Goal: Information Seeking & Learning: Learn about a topic

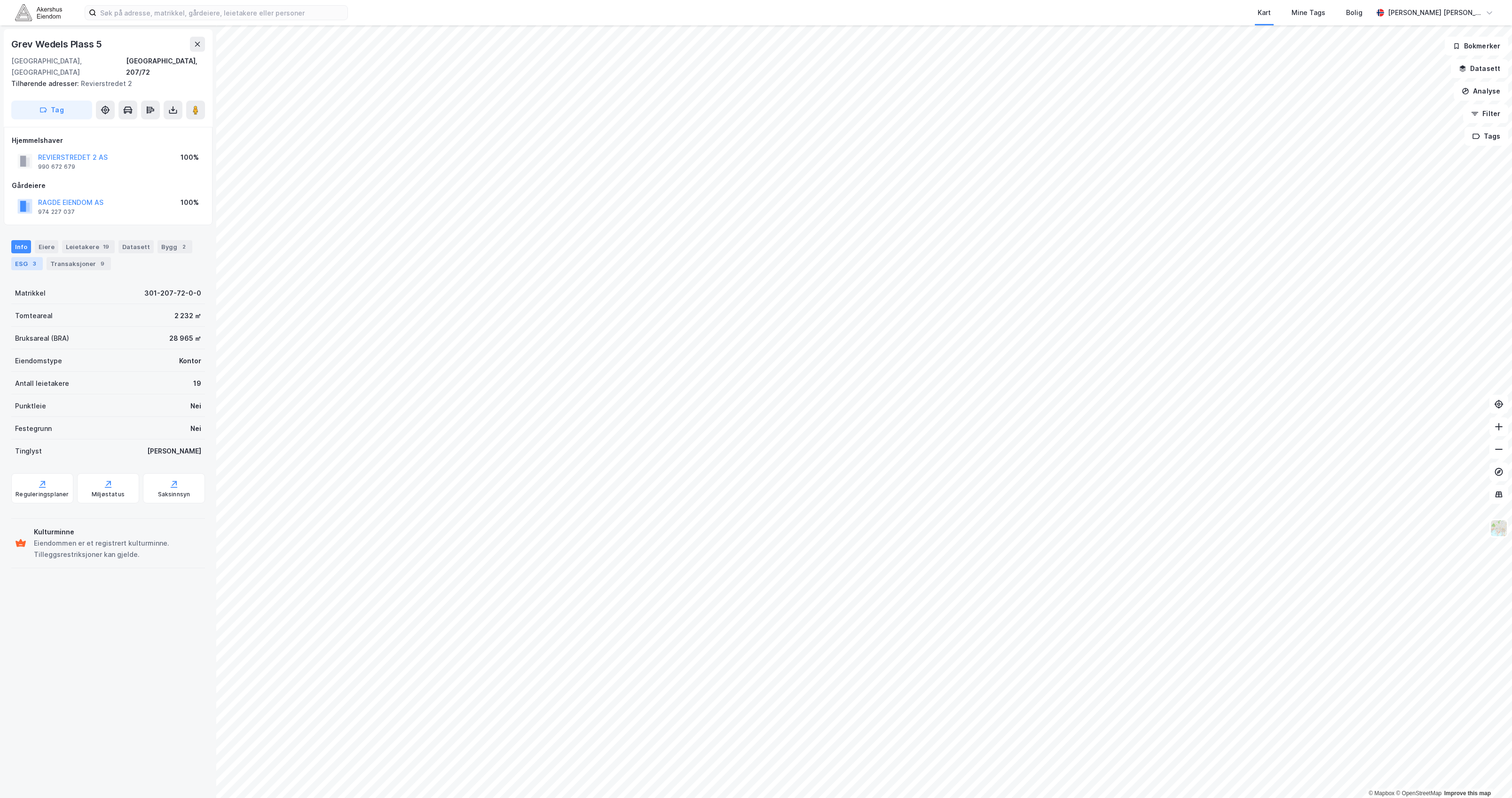
click at [27, 257] on div "ESG 3" at bounding box center [27, 263] width 32 height 13
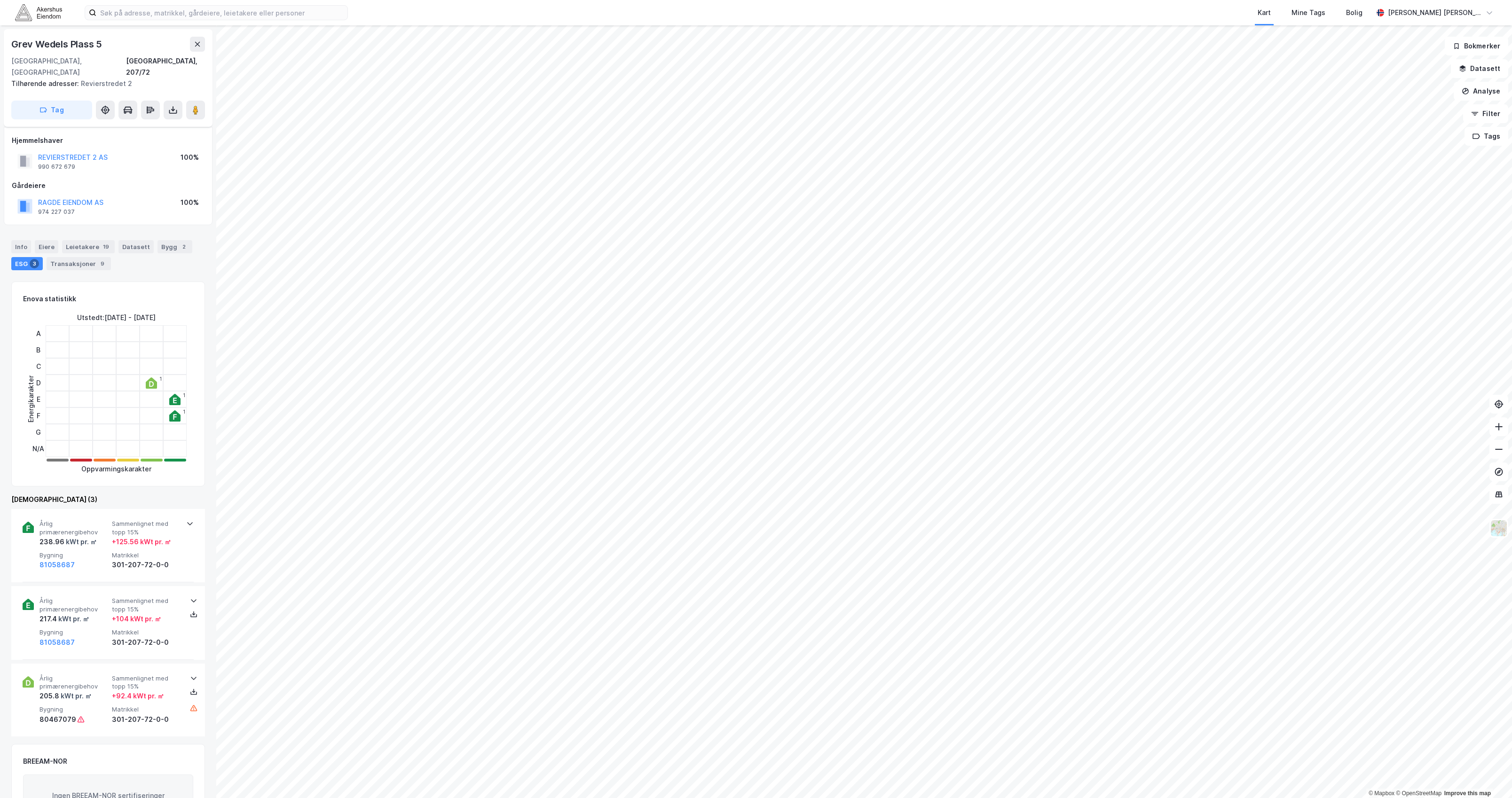
scroll to position [125, 0]
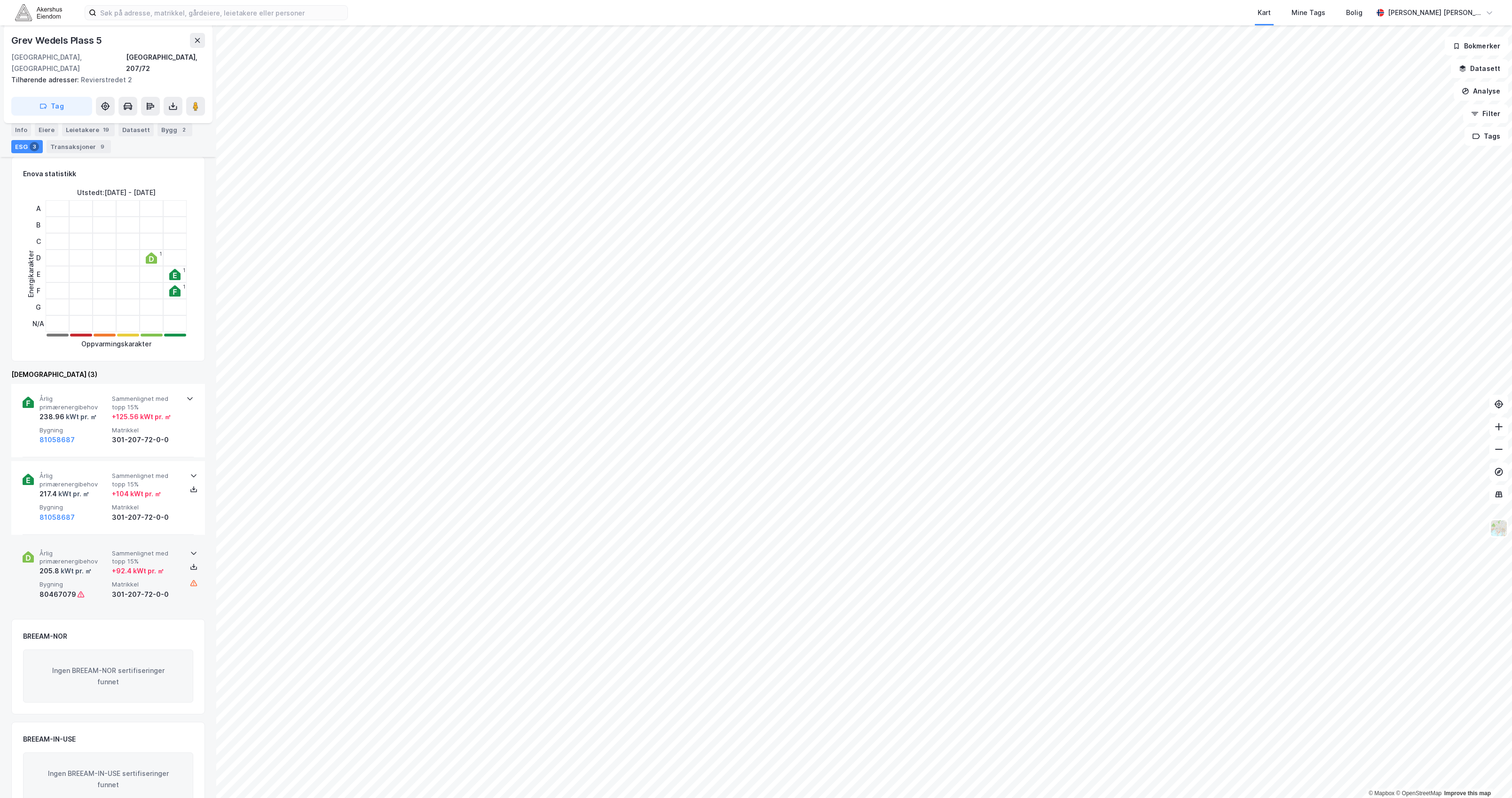
click at [190, 549] on icon at bounding box center [194, 553] width 8 height 8
click at [190, 472] on icon at bounding box center [194, 475] width 8 height 8
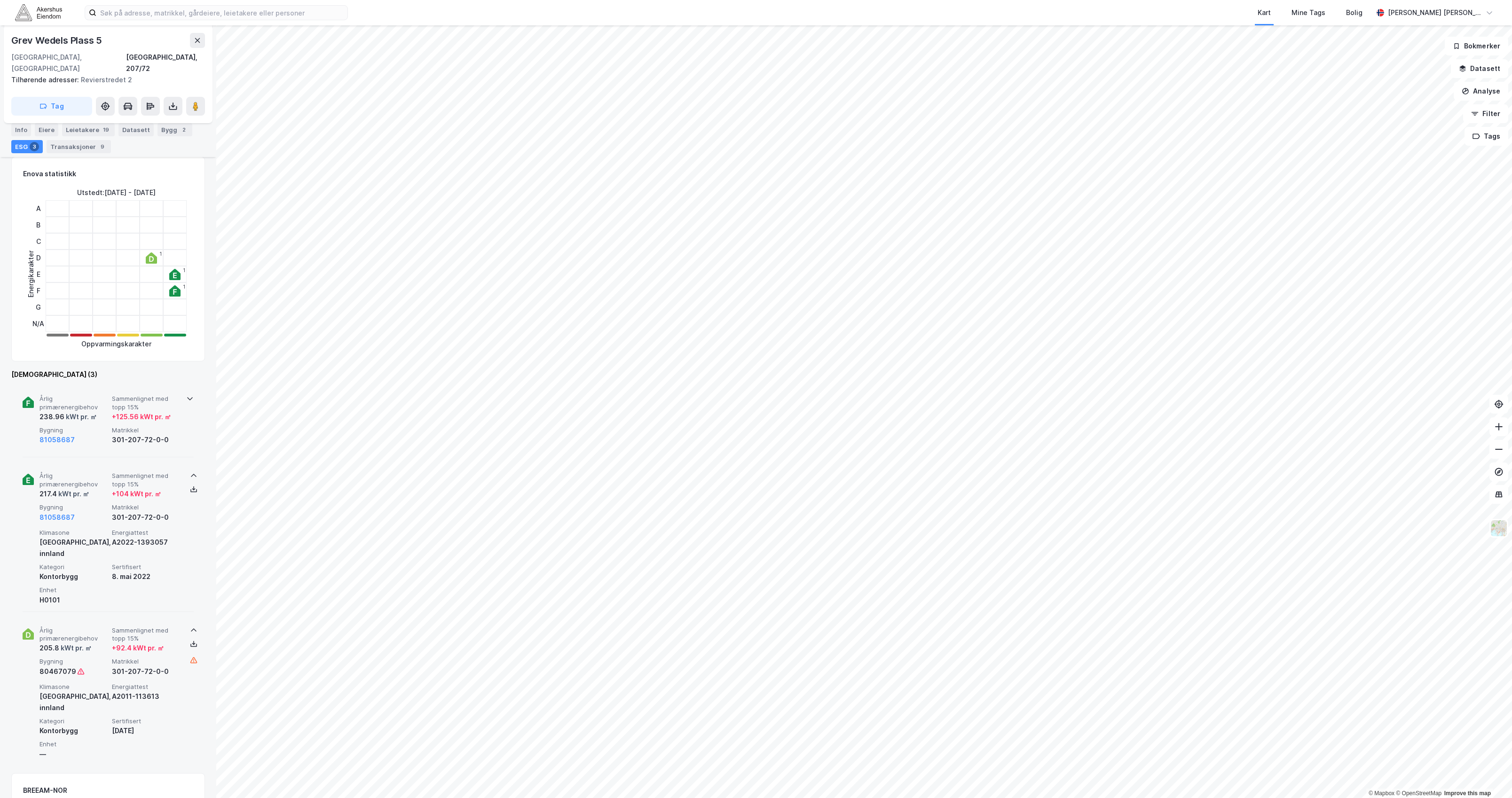
click at [189, 395] on icon at bounding box center [190, 398] width 8 height 8
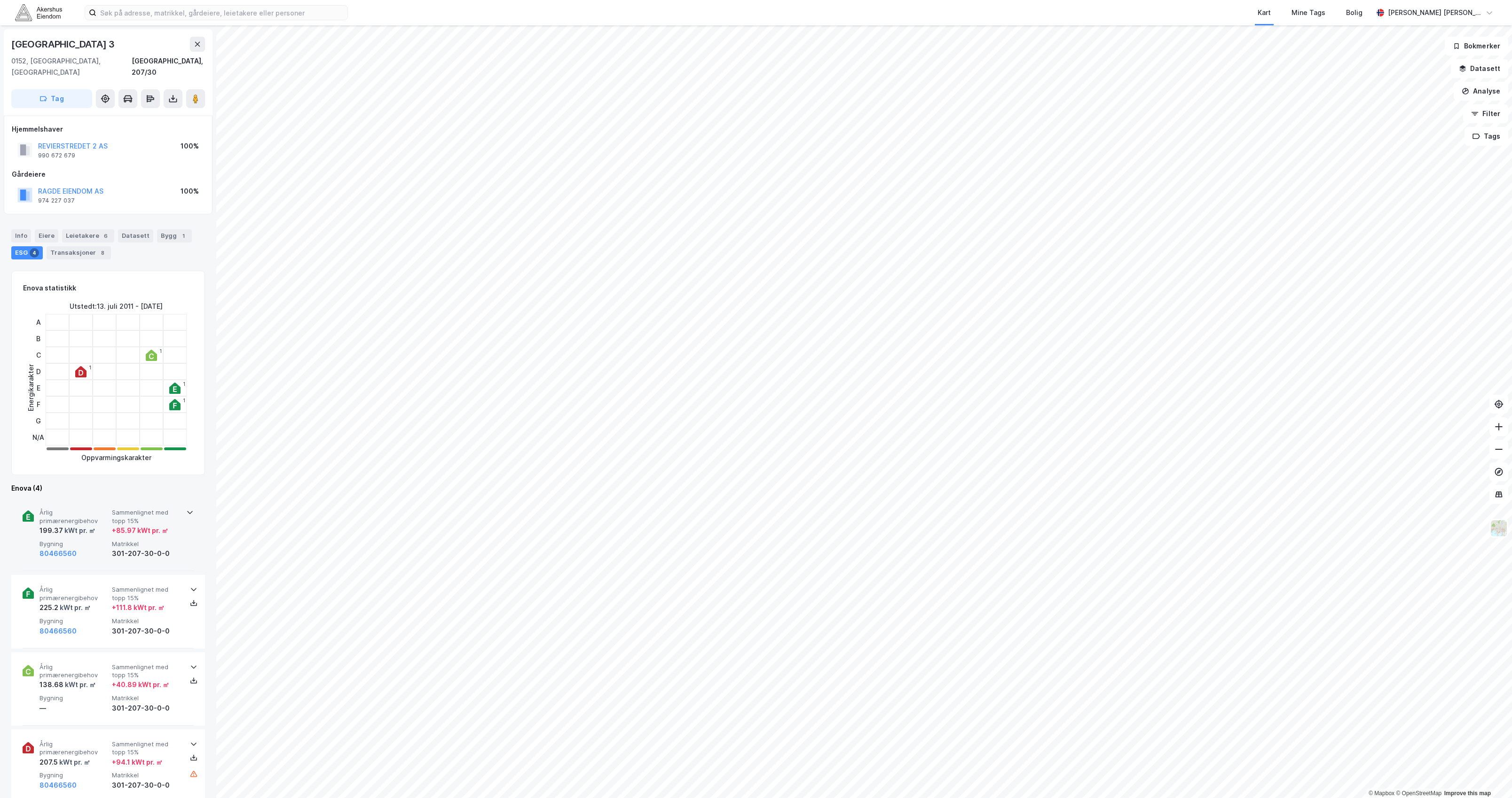
click at [187, 509] on icon at bounding box center [190, 512] width 8 height 8
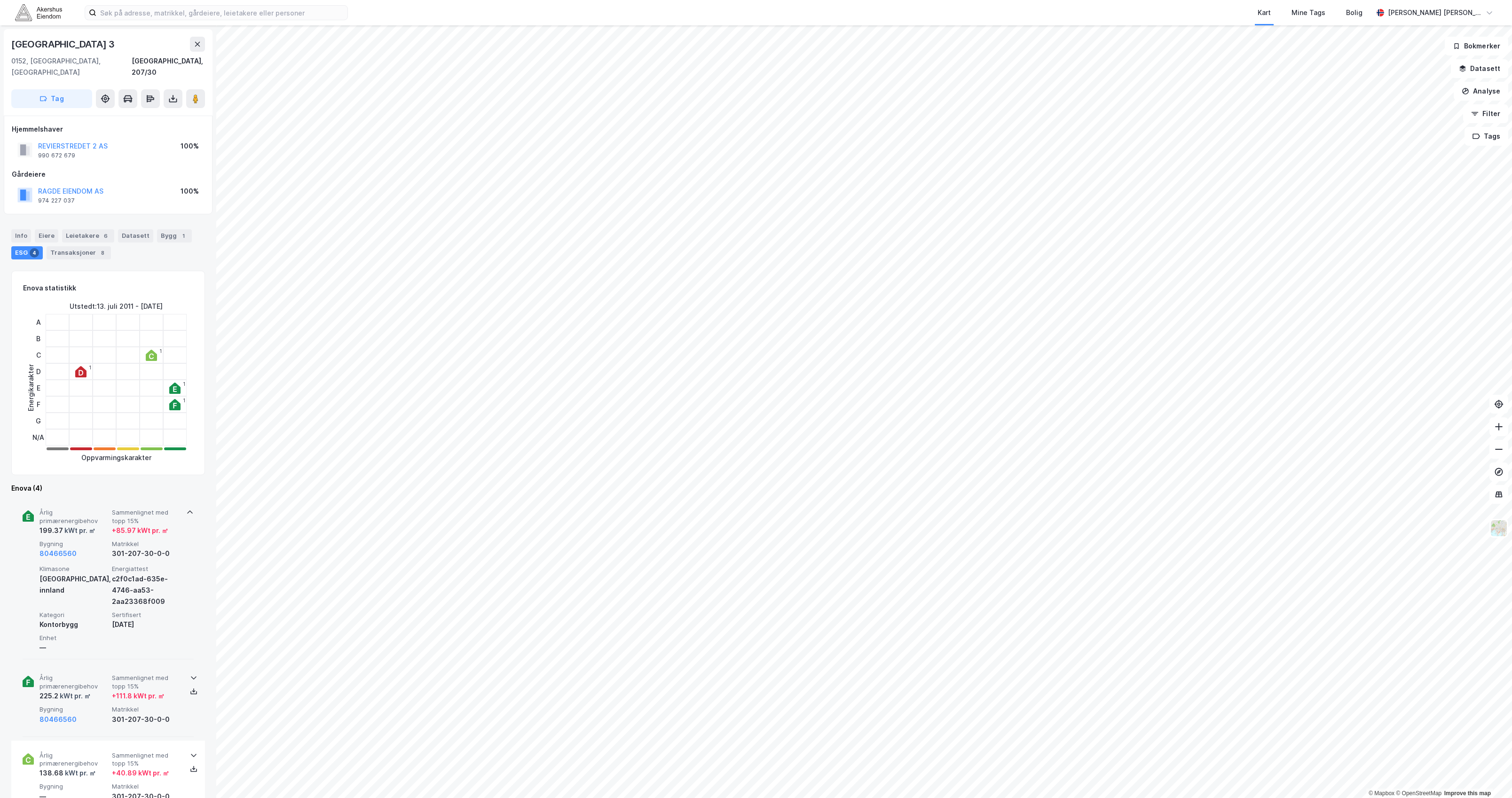
click at [190, 674] on icon at bounding box center [194, 678] width 8 height 8
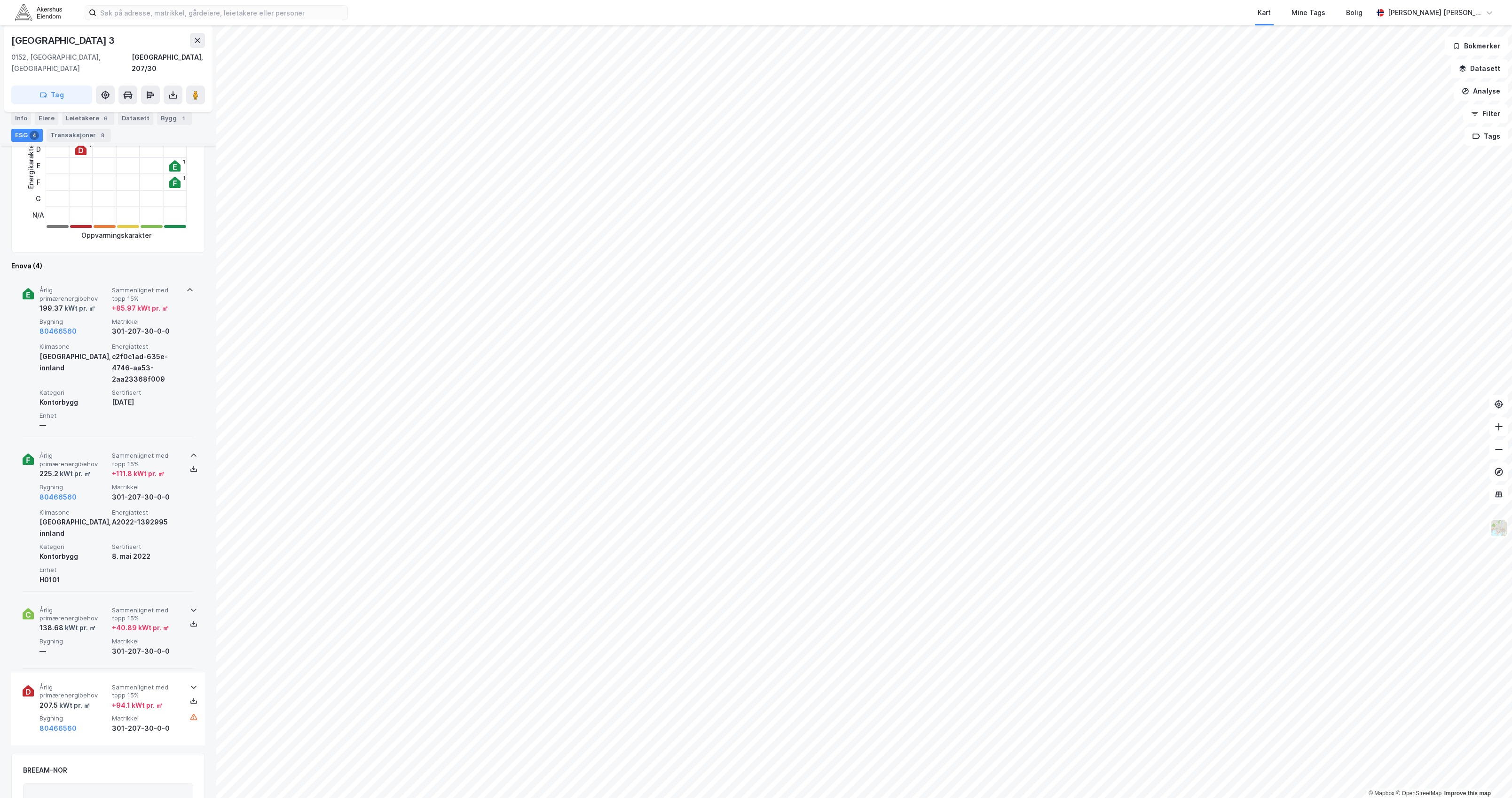
scroll to position [251, 0]
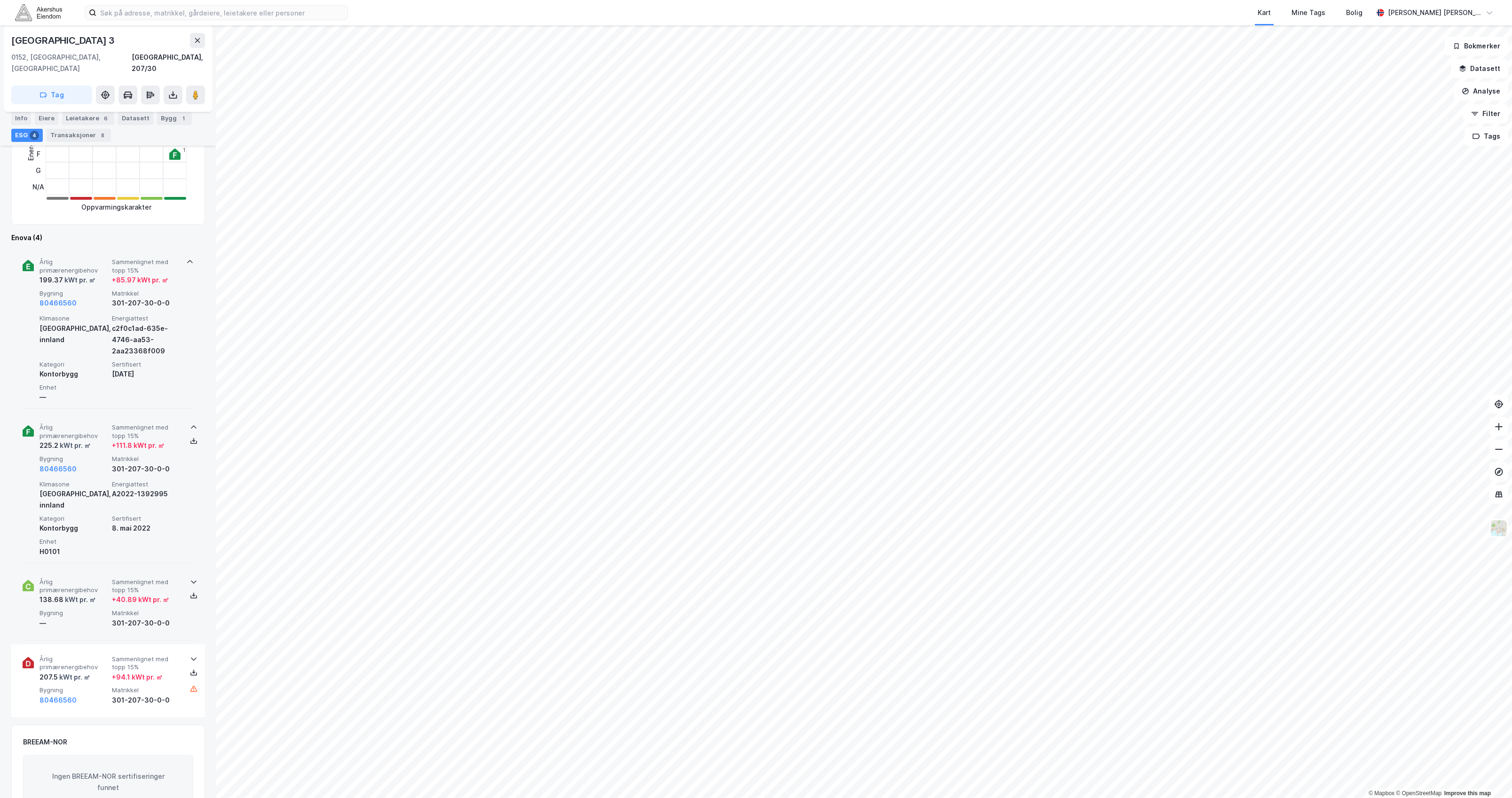
click at [190, 578] on icon at bounding box center [194, 581] width 8 height 8
click at [190, 732] on icon at bounding box center [194, 736] width 8 height 8
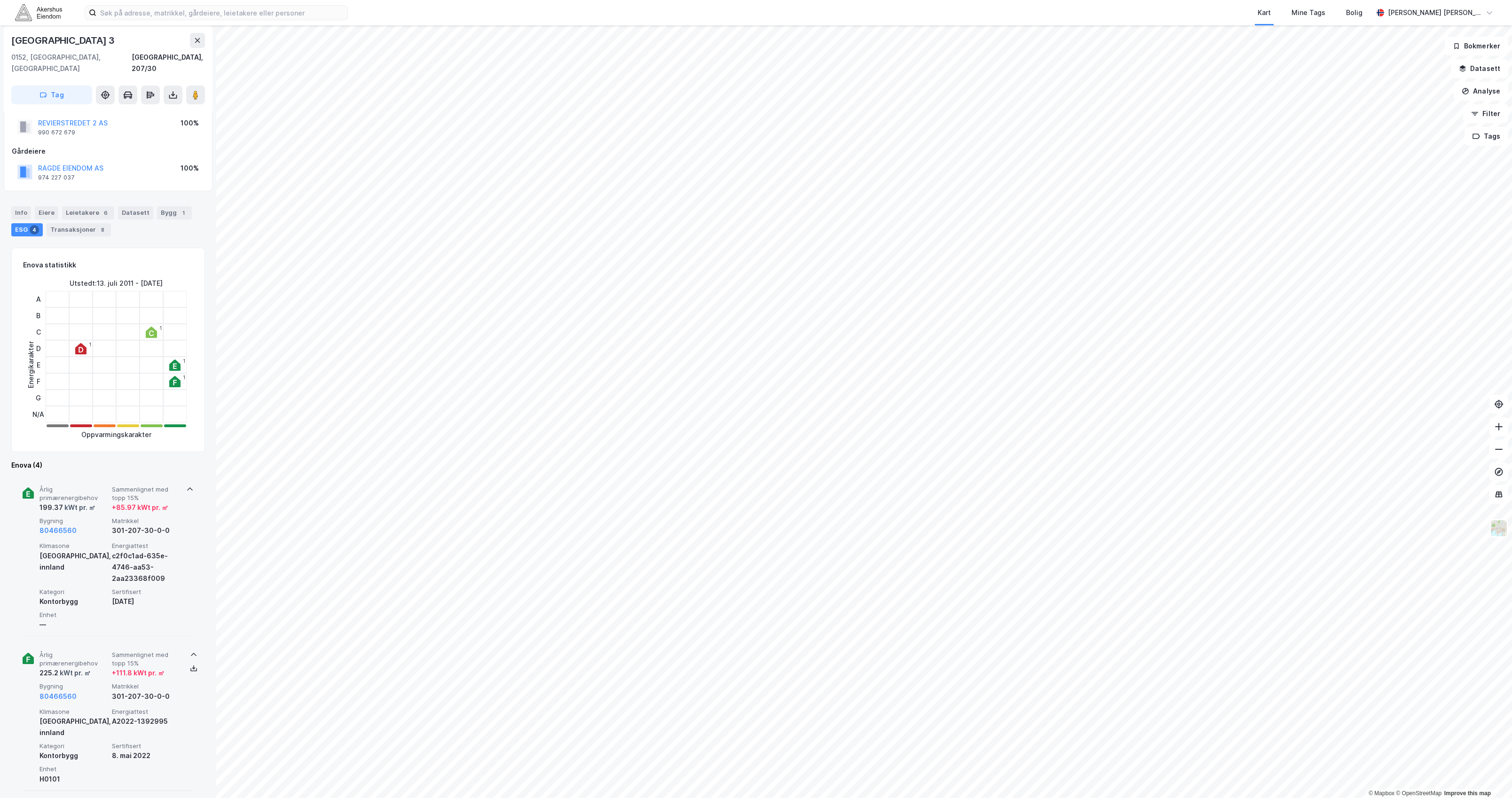
scroll to position [0, 0]
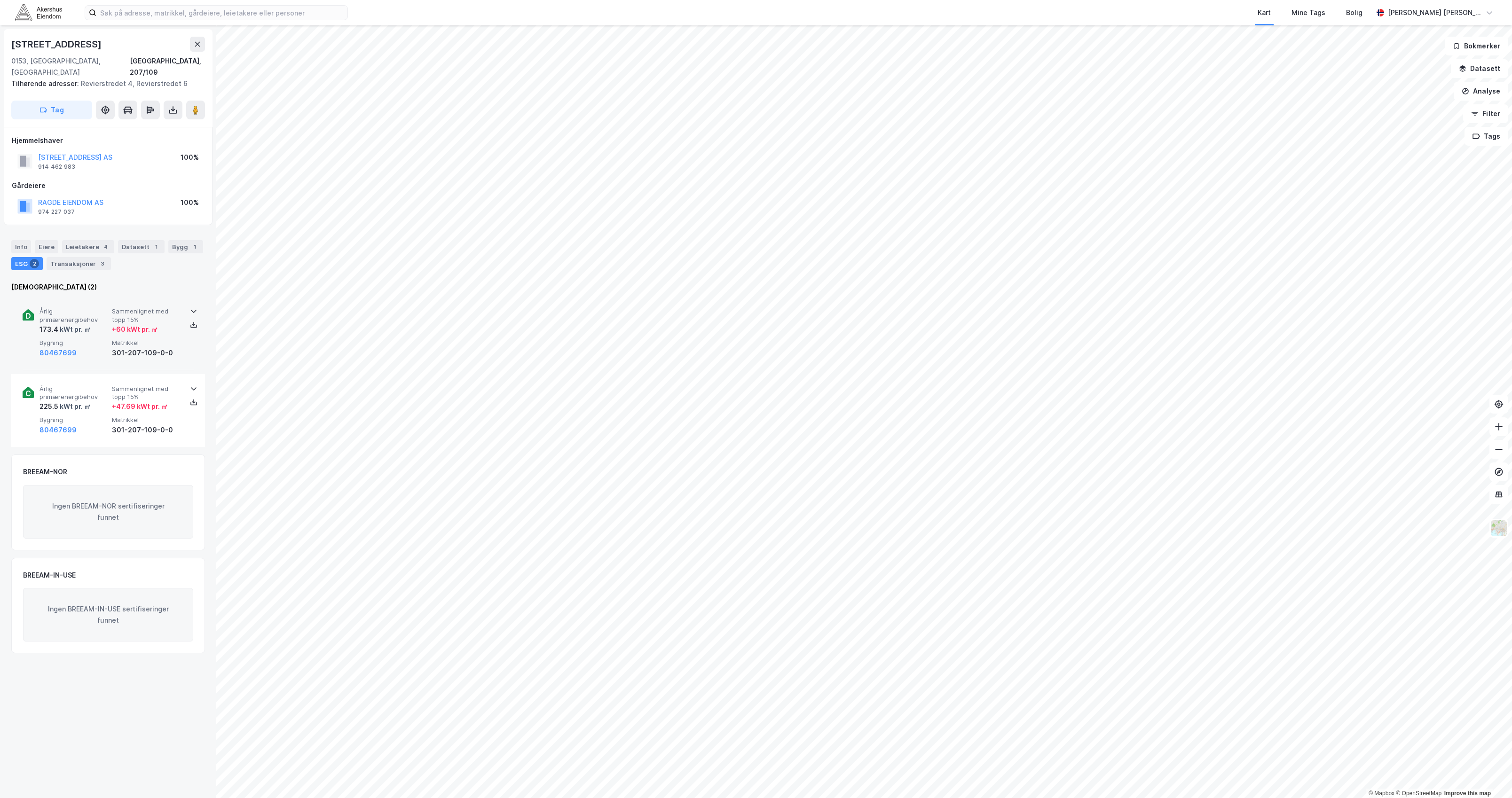
click at [190, 307] on icon at bounding box center [194, 311] width 8 height 8
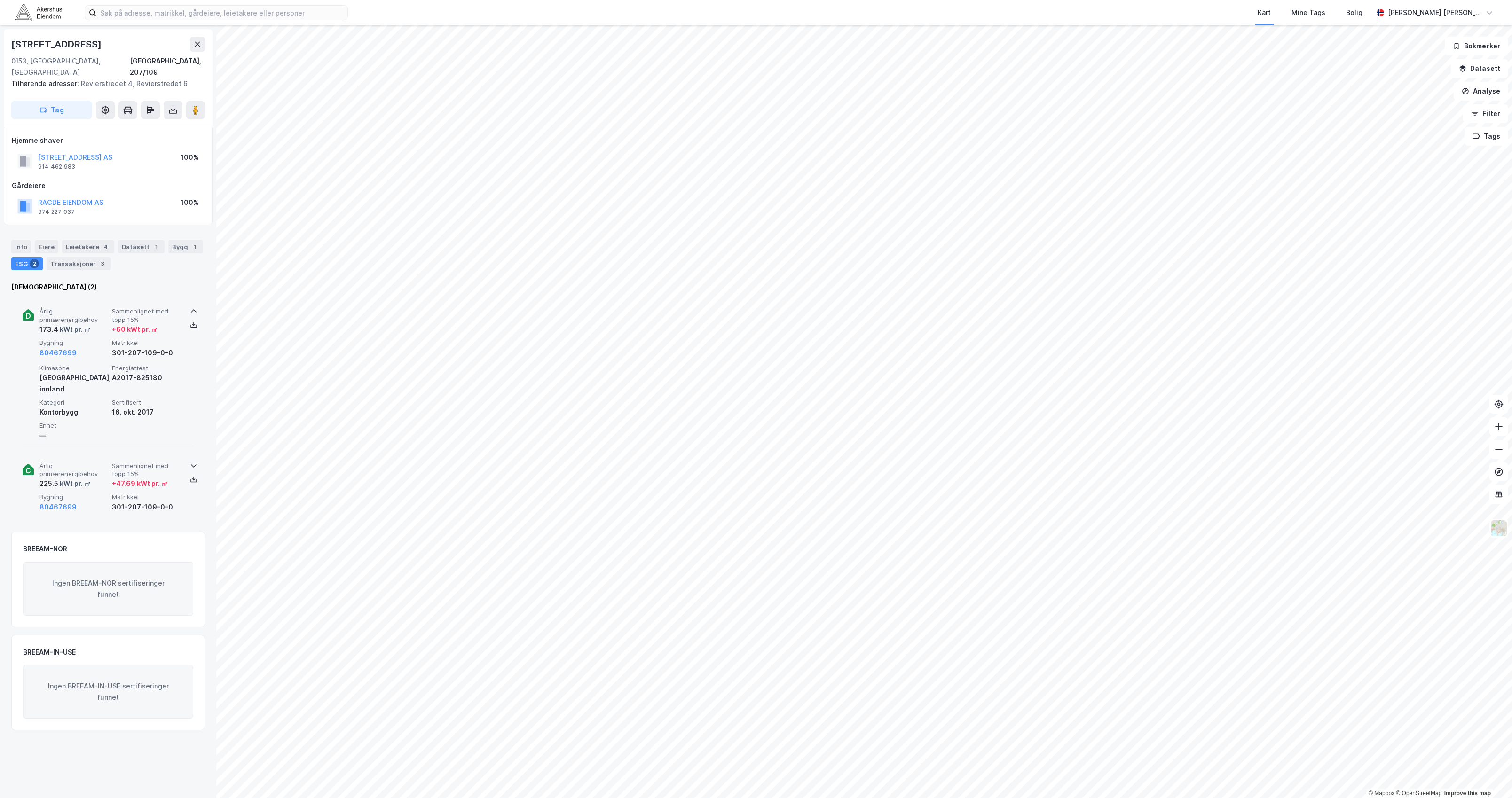
click at [192, 451] on div "Årlig primærenergibehov 225.5 kWt pr. ㎡ Sammenlignet med [PERSON_NAME] 15% + 47…" at bounding box center [108, 488] width 194 height 73
